Goal: Task Accomplishment & Management: Use online tool/utility

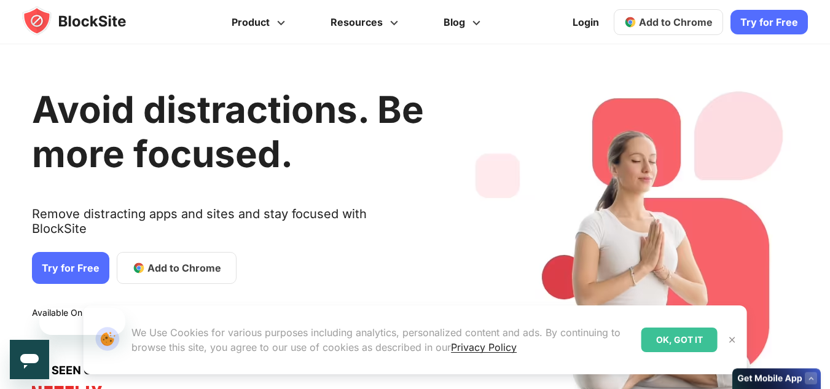
click at [139, 253] on link "Add to Chrome" at bounding box center [177, 268] width 120 height 32
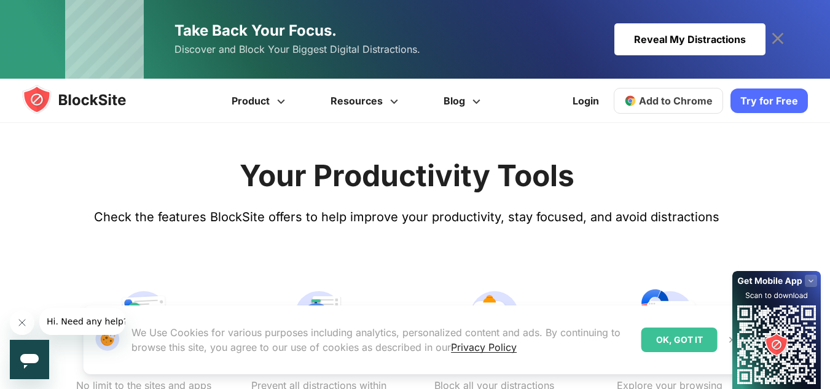
scroll to position [504, 0]
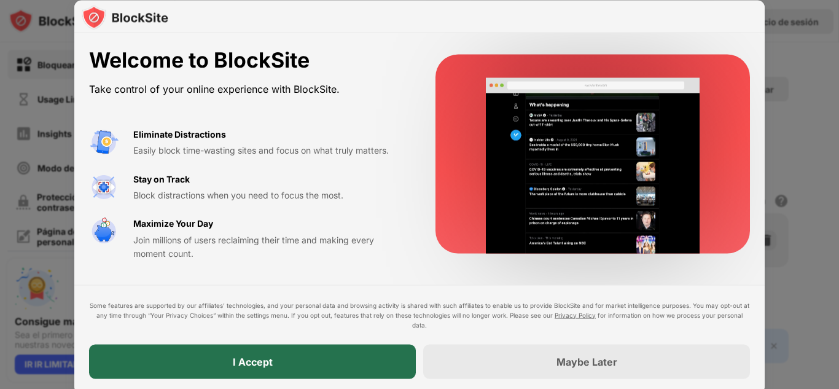
click at [262, 357] on div "I Accept" at bounding box center [253, 361] width 40 height 12
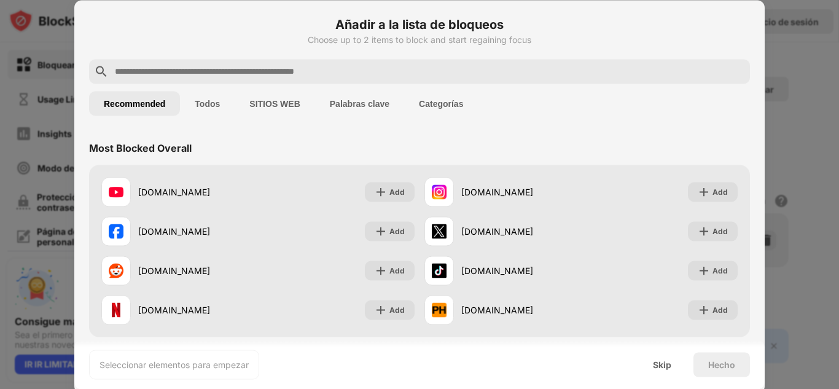
click at [275, 110] on button "SITIOS WEB" at bounding box center [275, 103] width 80 height 25
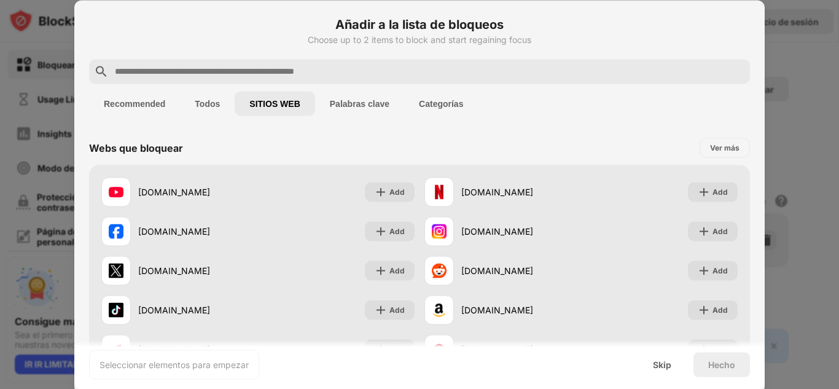
click at [275, 110] on button "SITIOS WEB" at bounding box center [275, 103] width 80 height 25
click at [283, 104] on button "SITIOS WEB" at bounding box center [275, 103] width 80 height 25
click at [258, 98] on button "SITIOS WEB" at bounding box center [275, 103] width 80 height 25
click at [262, 99] on button "SITIOS WEB" at bounding box center [275, 103] width 80 height 25
click at [213, 78] on input "text" at bounding box center [429, 71] width 631 height 15
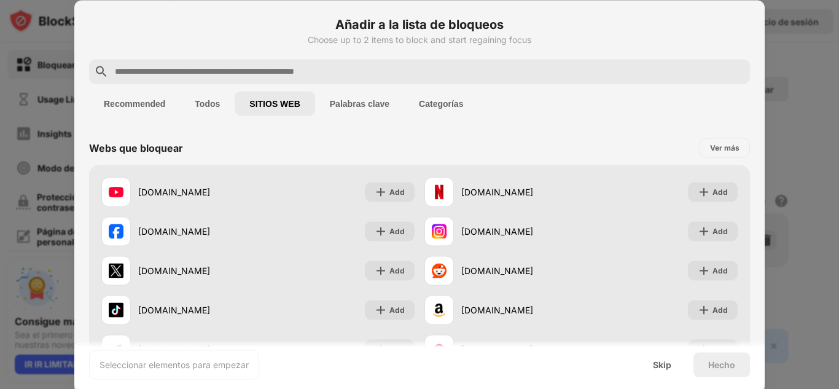
paste input "**********"
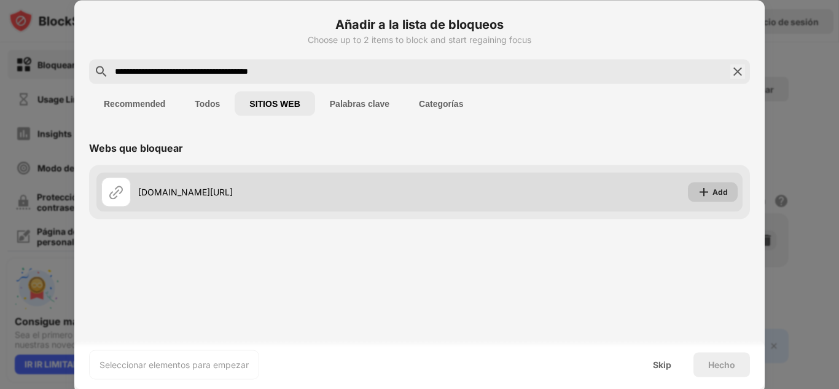
type input "**********"
click at [699, 187] on img at bounding box center [704, 191] width 12 height 12
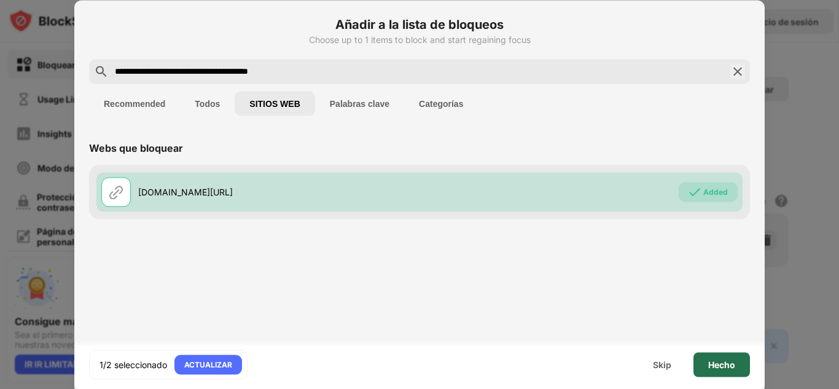
click at [728, 375] on div "Hecho" at bounding box center [721, 364] width 57 height 25
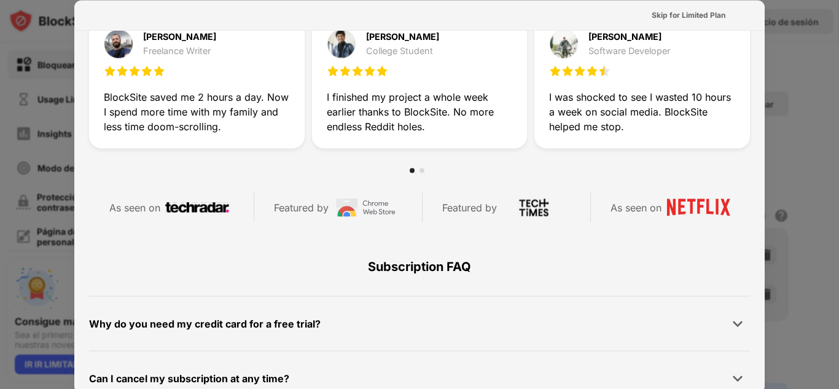
scroll to position [418, 0]
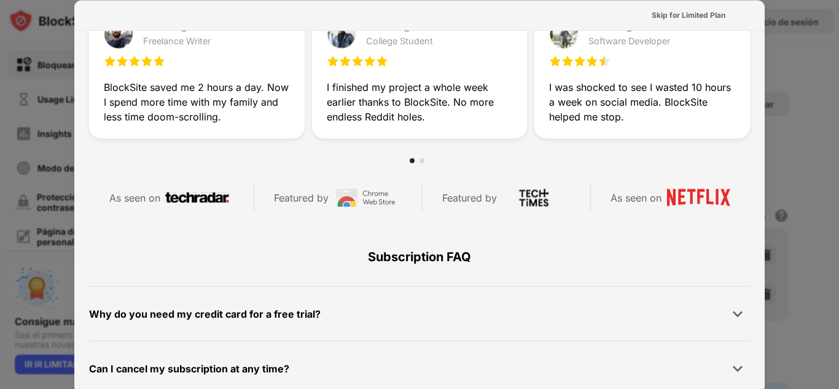
click at [806, 158] on div at bounding box center [419, 194] width 839 height 389
